Goal: Task Accomplishment & Management: Manage account settings

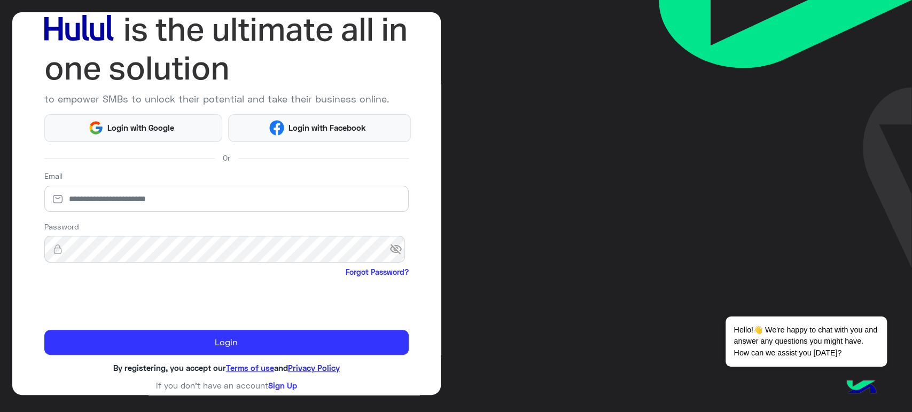
scroll to position [66, 0]
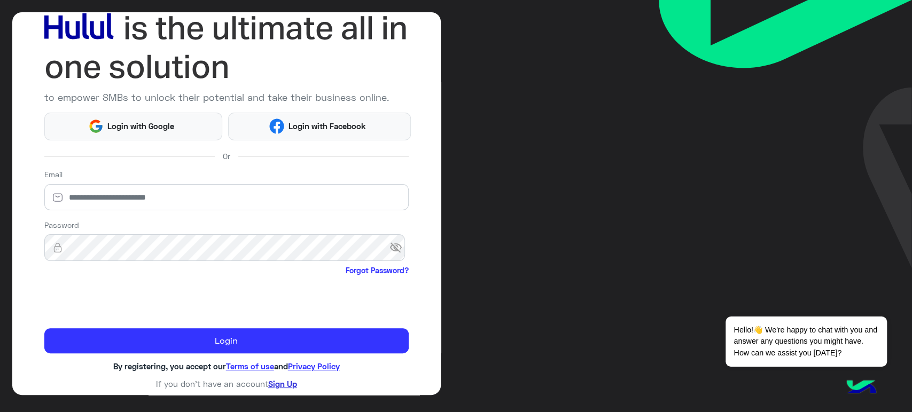
click at [288, 381] on link "Sign Up" at bounding box center [282, 384] width 29 height 10
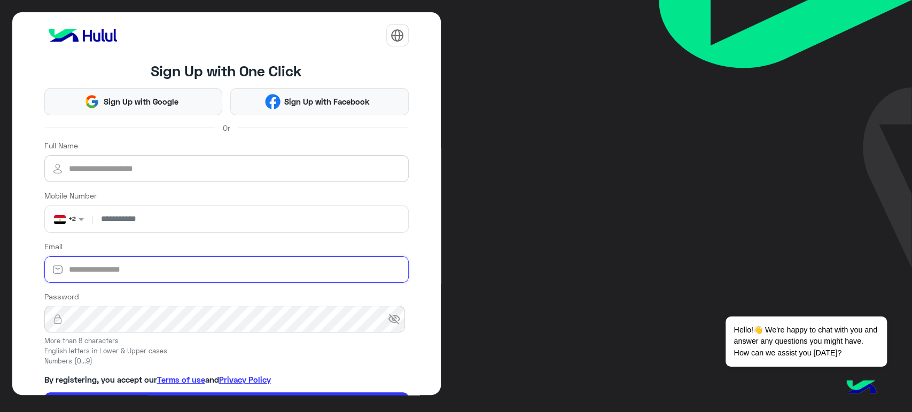
click at [158, 268] on input "Email" at bounding box center [226, 269] width 364 height 27
paste input "**********"
type input "**********"
click at [155, 166] on input "Full Name" at bounding box center [226, 168] width 364 height 27
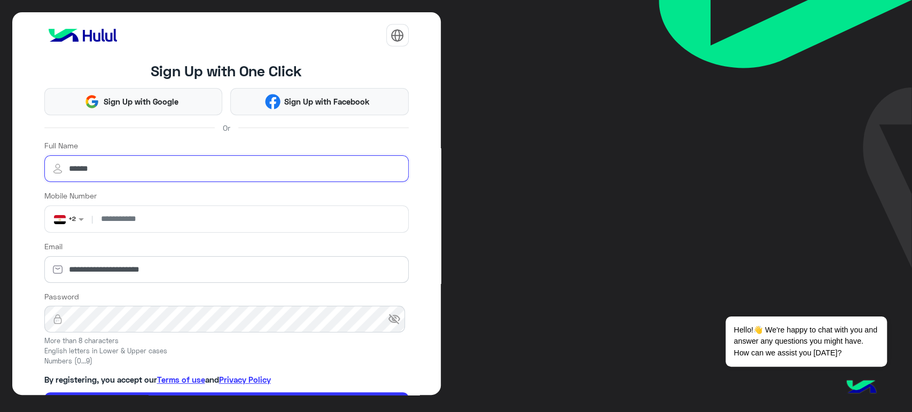
type input "******"
click at [192, 216] on input "number" at bounding box center [249, 219] width 309 height 27
type input "**********"
click at [371, 187] on form "**********" at bounding box center [226, 278] width 364 height 277
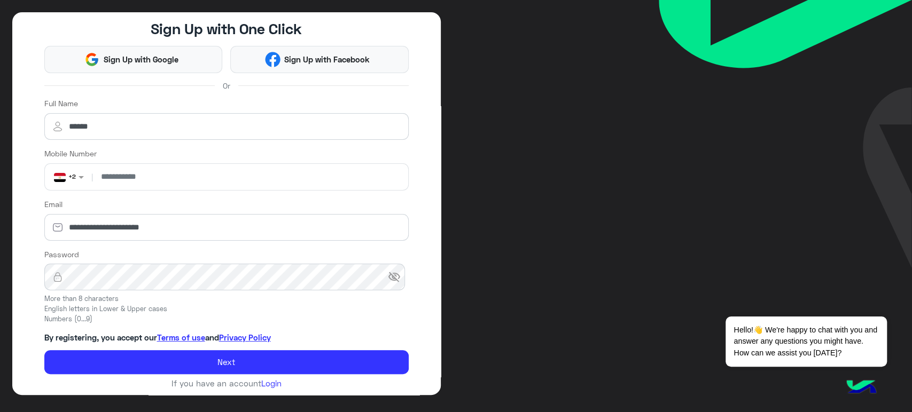
scroll to position [46, 0]
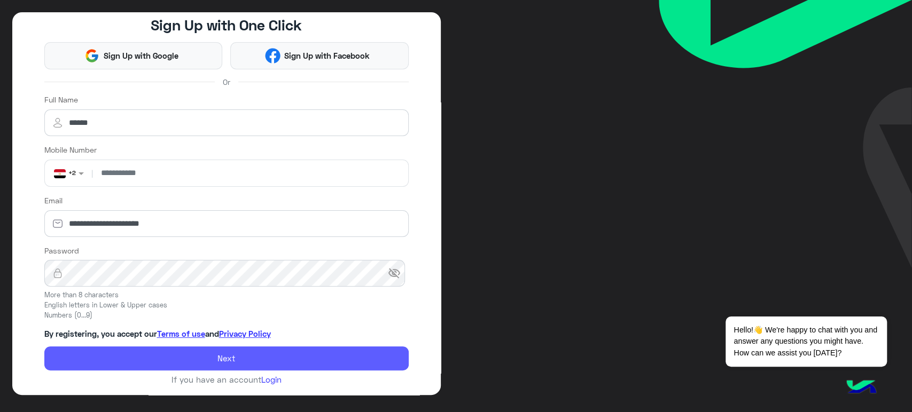
click at [252, 354] on button "Next" at bounding box center [226, 359] width 364 height 25
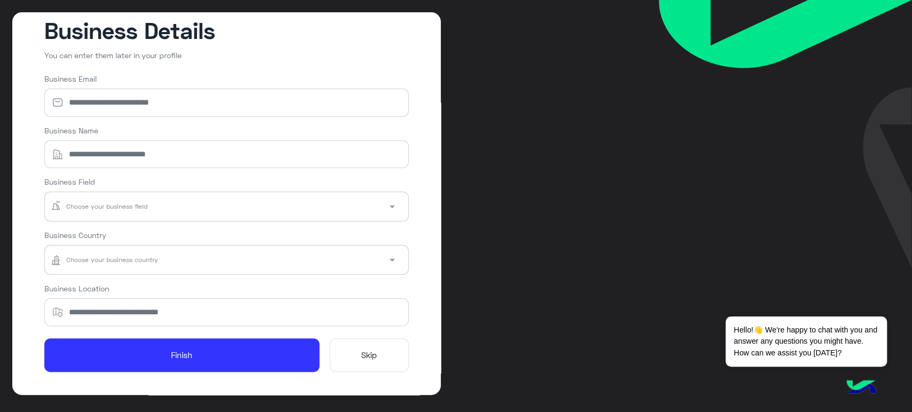
click at [360, 367] on button "Skip" at bounding box center [369, 356] width 79 height 34
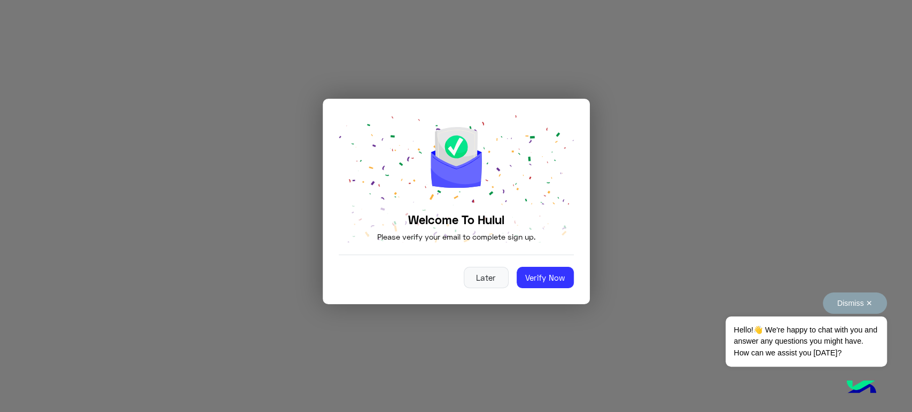
click at [841, 313] on button "Dismiss ✕" at bounding box center [855, 303] width 64 height 21
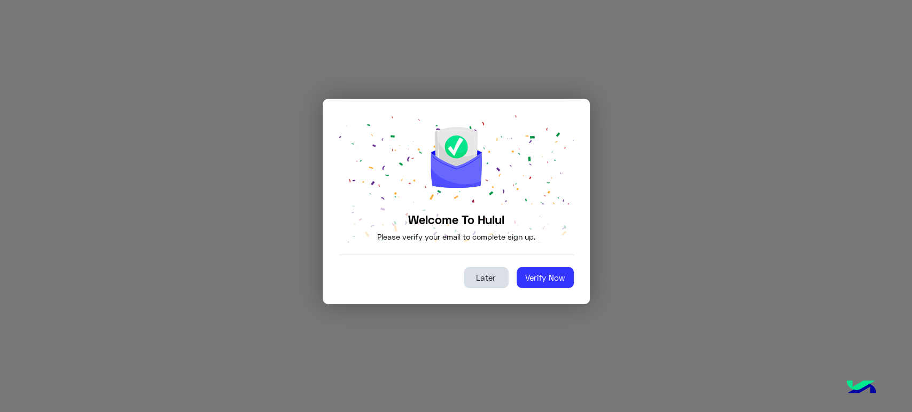
click at [482, 270] on button "Later" at bounding box center [486, 277] width 45 height 21
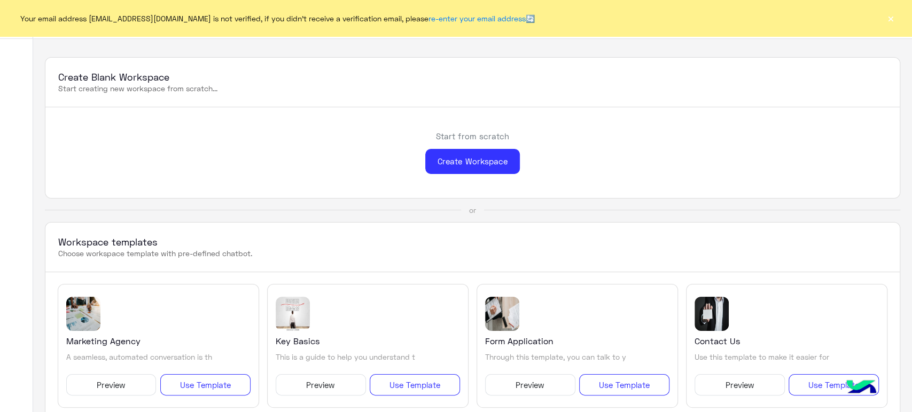
click at [895, 19] on button "×" at bounding box center [890, 18] width 11 height 11
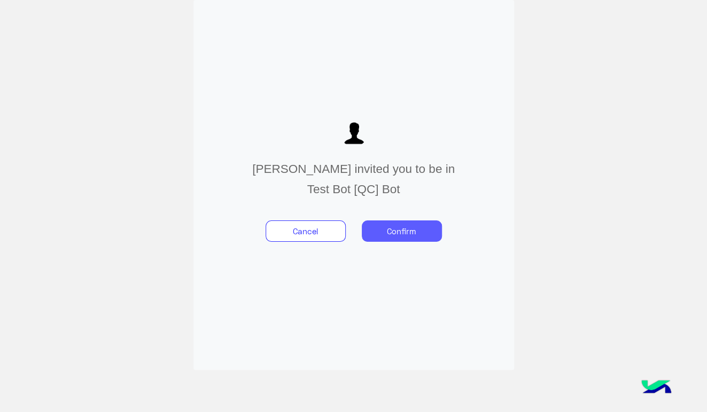
click at [413, 236] on button "Confirm" at bounding box center [402, 231] width 80 height 21
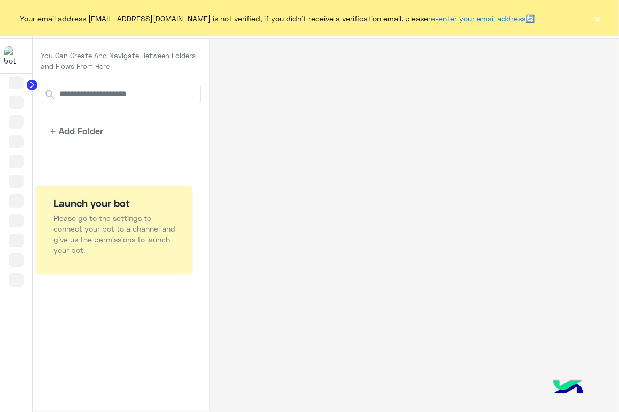
click at [595, 20] on button "×" at bounding box center [597, 18] width 11 height 11
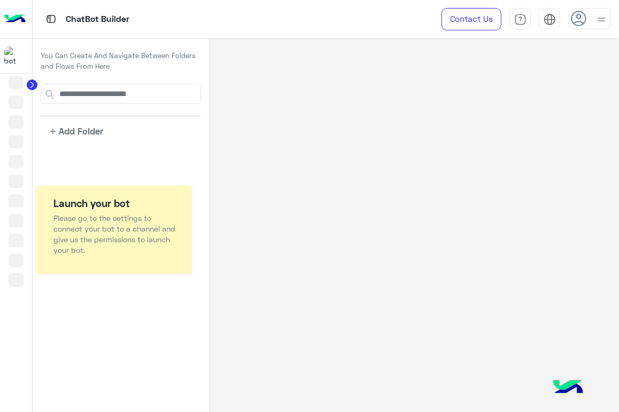
drag, startPoint x: 53, startPoint y: 153, endPoint x: 76, endPoint y: 158, distance: 22.9
click at [161, 116] on app-playground-folders "add Add Folder" at bounding box center [121, 111] width 160 height 54
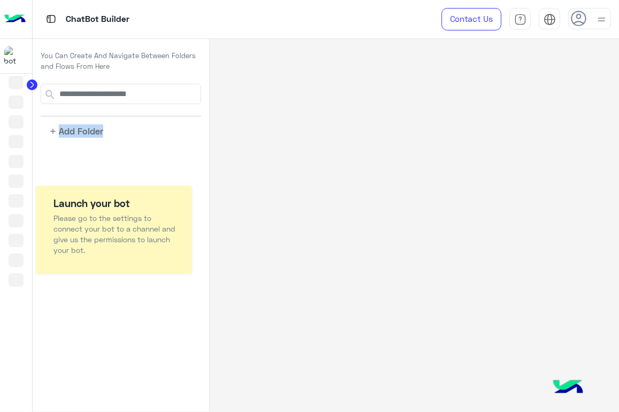
click at [161, 116] on app-playground-folders "add Add Folder" at bounding box center [121, 111] width 160 height 54
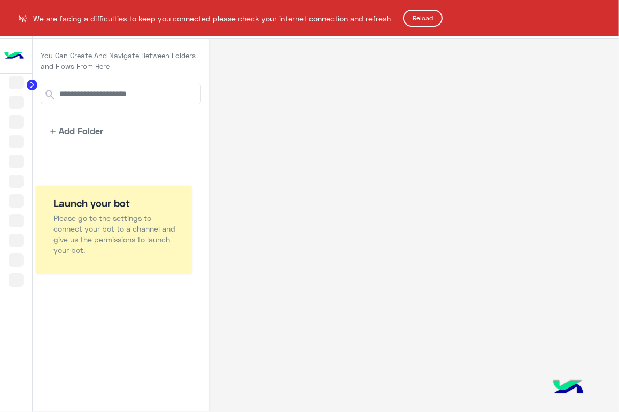
click at [161, 116] on html "We are facing a difficulties to keep you connected please check your internet c…" at bounding box center [309, 206] width 619 height 412
click at [425, 20] on button "Reload" at bounding box center [423, 18] width 40 height 17
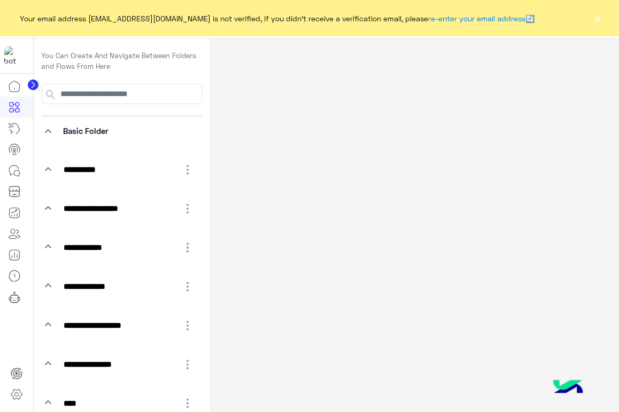
click at [598, 20] on button "×" at bounding box center [597, 18] width 11 height 11
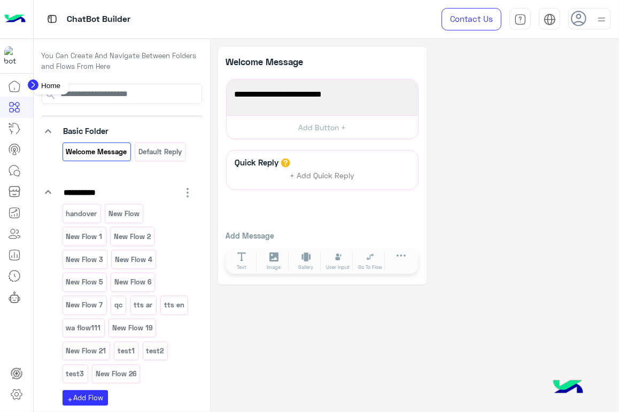
click at [14, 91] on icon at bounding box center [14, 86] width 11 height 11
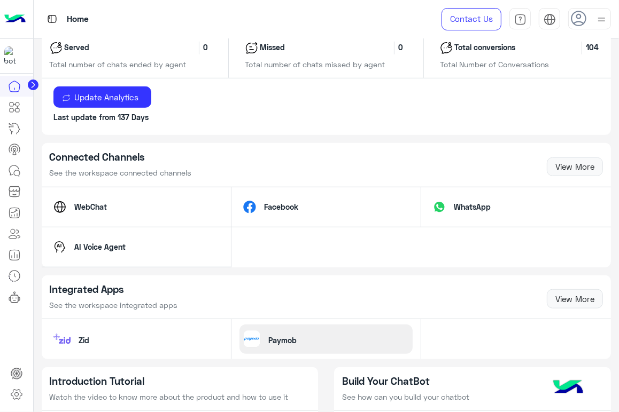
scroll to position [788, 0]
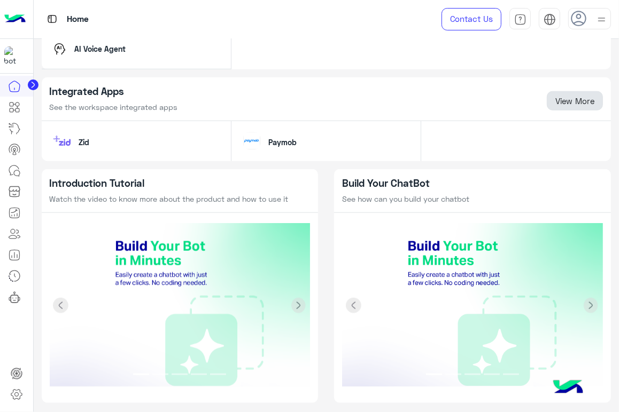
click at [576, 91] on link "View More" at bounding box center [575, 100] width 56 height 19
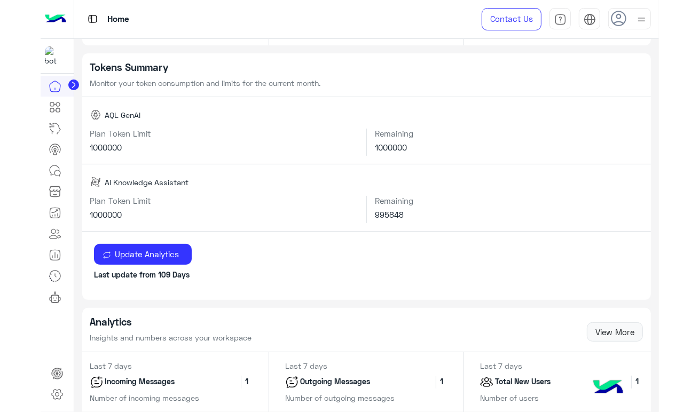
scroll to position [194, 0]
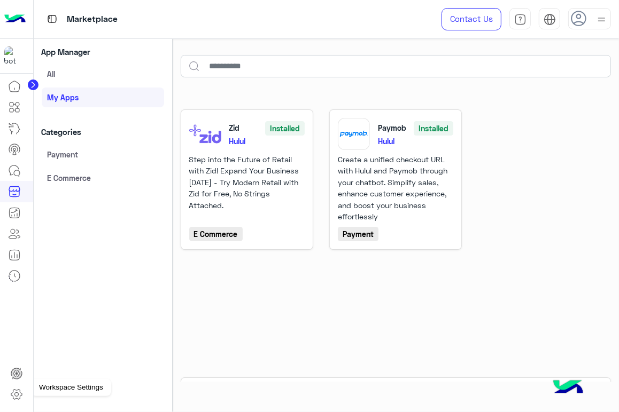
click at [21, 395] on icon at bounding box center [16, 395] width 11 height 10
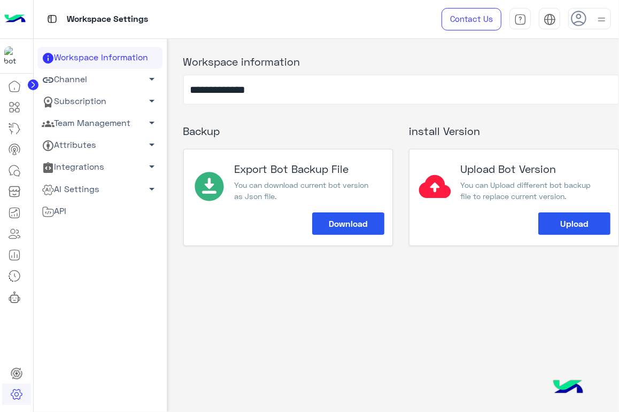
click at [90, 116] on link "Team Management arrow_drop_down" at bounding box center [99, 124] width 125 height 22
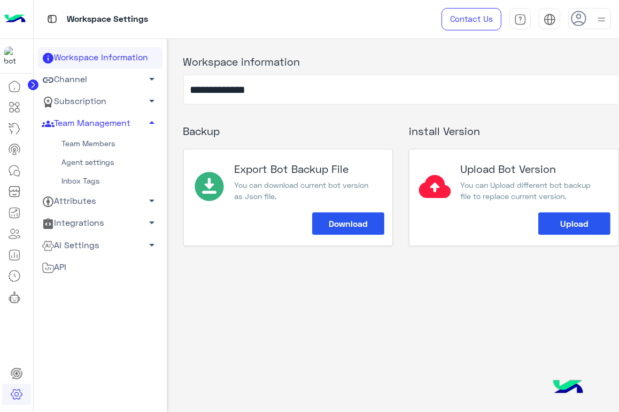
click at [71, 144] on link "Team Members" at bounding box center [99, 144] width 125 height 19
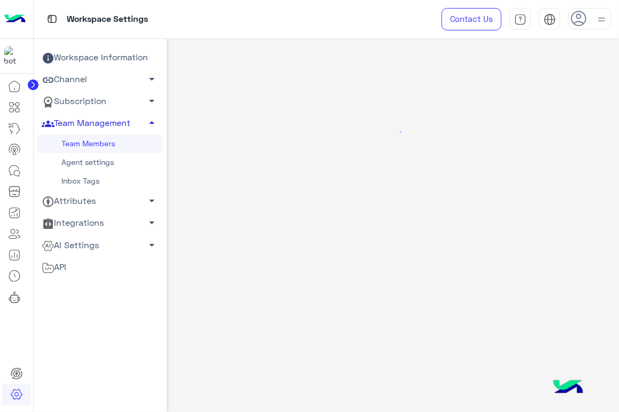
click at [103, 123] on link "Team Management arrow_drop_up" at bounding box center [99, 124] width 125 height 22
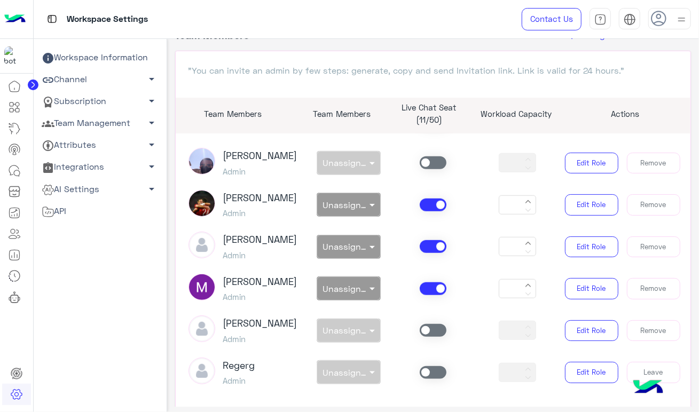
scroll to position [112, 0]
